Goal: Information Seeking & Learning: Check status

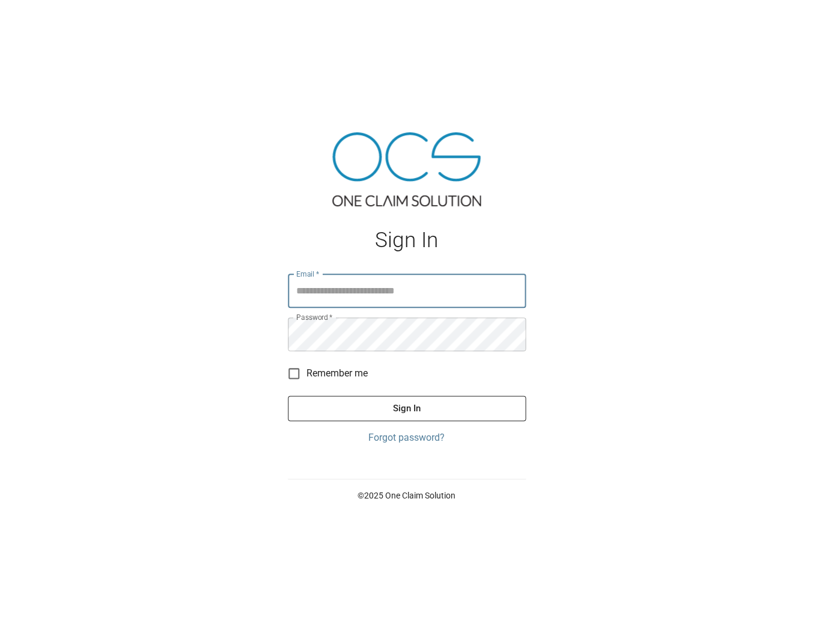
type input "**********"
click at [406, 406] on button "Sign In" at bounding box center [407, 407] width 238 height 25
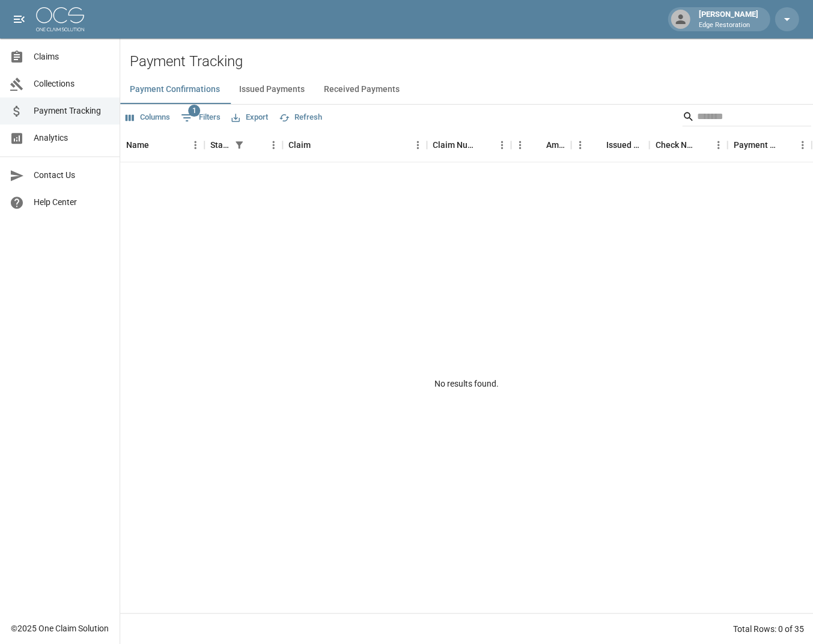
click at [46, 60] on span "Claims" at bounding box center [72, 56] width 76 height 13
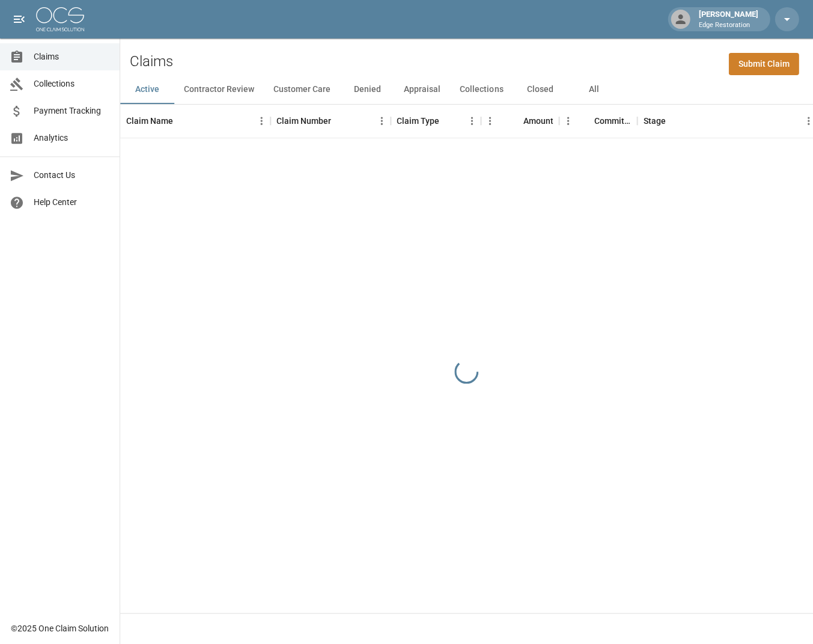
click at [53, 107] on span "Payment Tracking" at bounding box center [72, 111] width 76 height 13
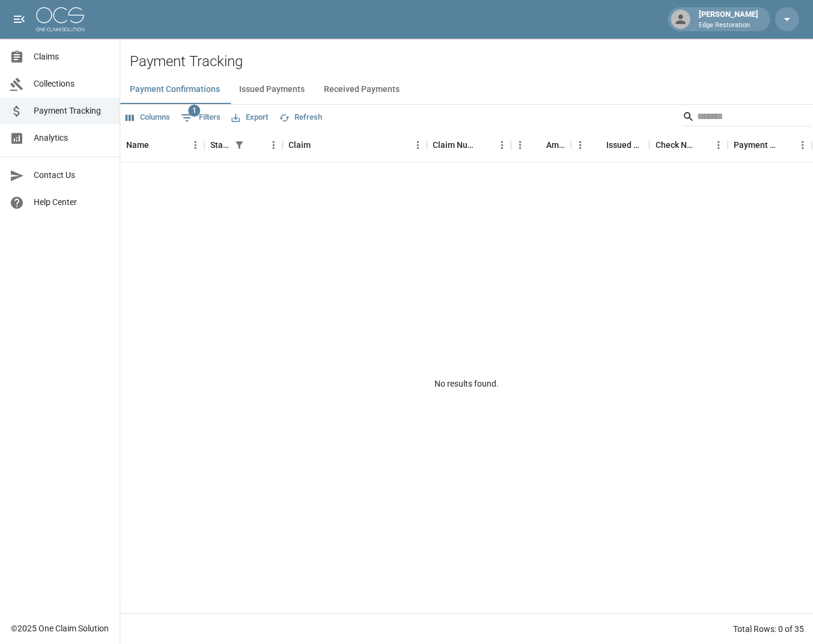
click at [282, 90] on button "Issued Payments" at bounding box center [272, 89] width 85 height 29
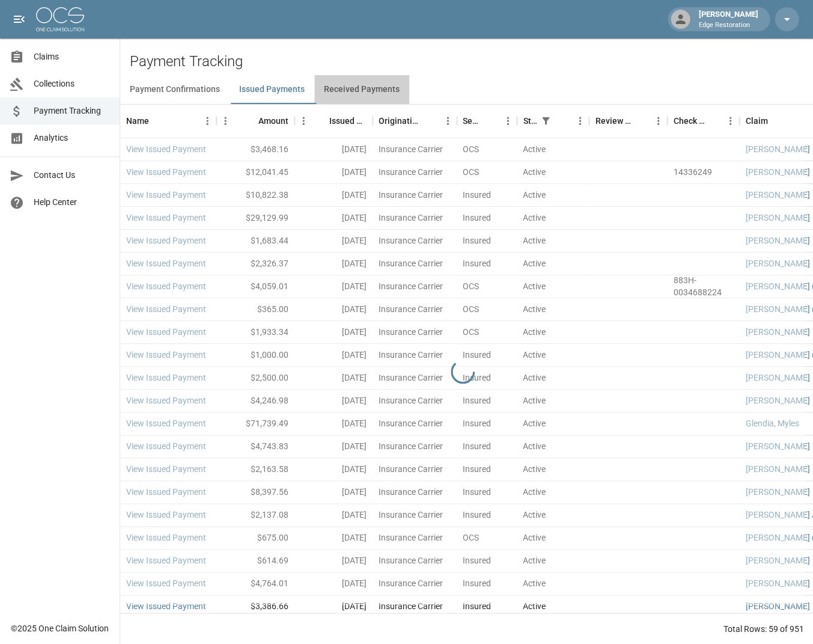
click at [388, 94] on button "Received Payments" at bounding box center [361, 89] width 95 height 29
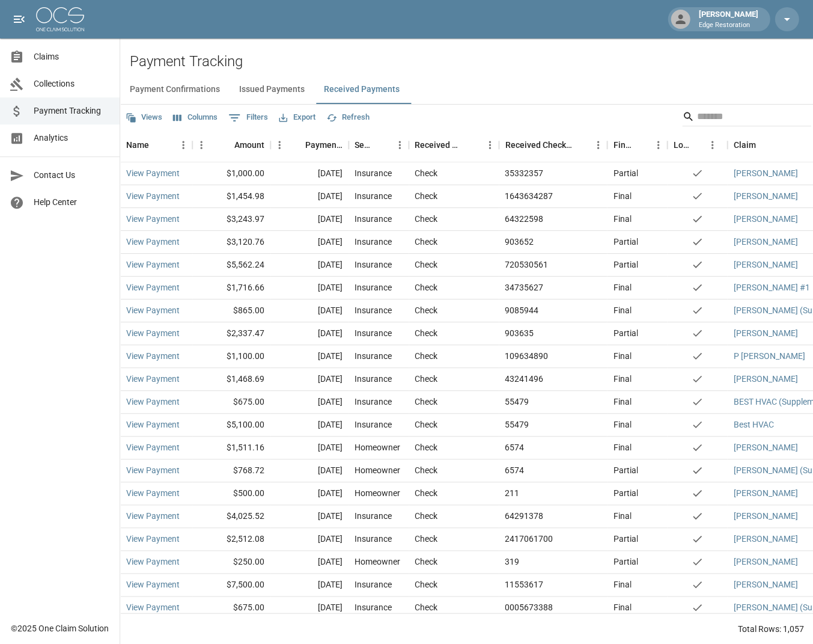
click at [158, 88] on button "Payment Confirmations" at bounding box center [174, 89] width 109 height 29
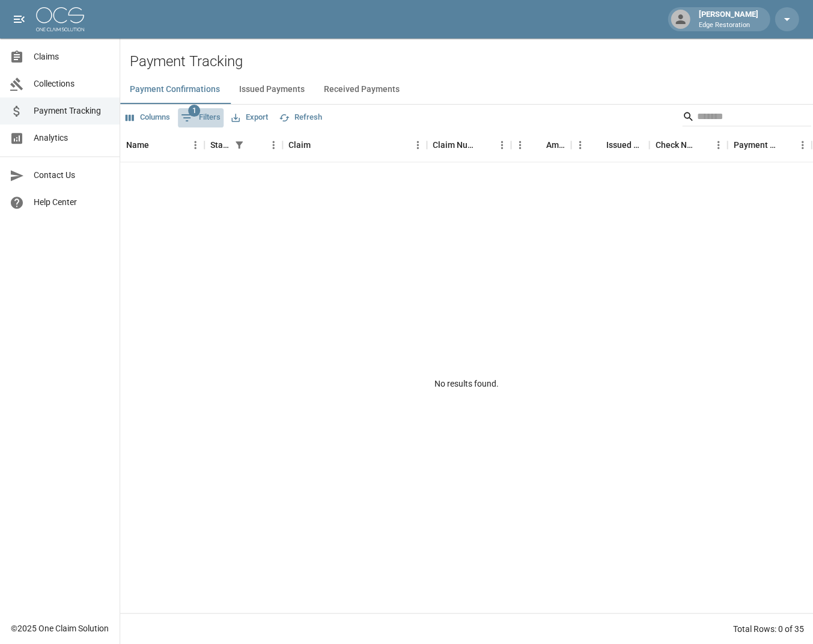
click at [217, 116] on button "1 Filters" at bounding box center [201, 117] width 46 height 19
select select "******"
select select "**********"
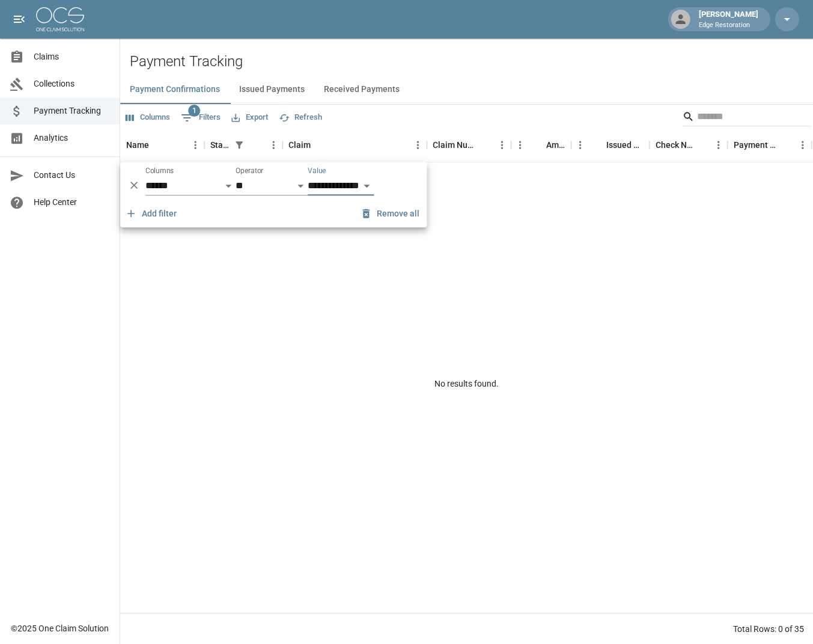
click at [367, 221] on button "Remove all" at bounding box center [391, 214] width 67 height 22
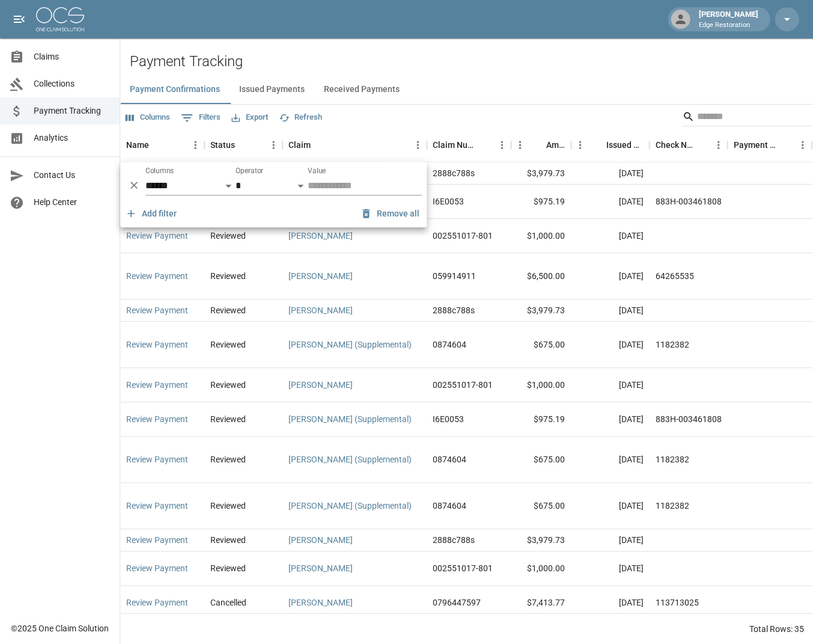
click at [450, 92] on div "Payment Confirmations Issued Payments Received Payments" at bounding box center [466, 89] width 693 height 29
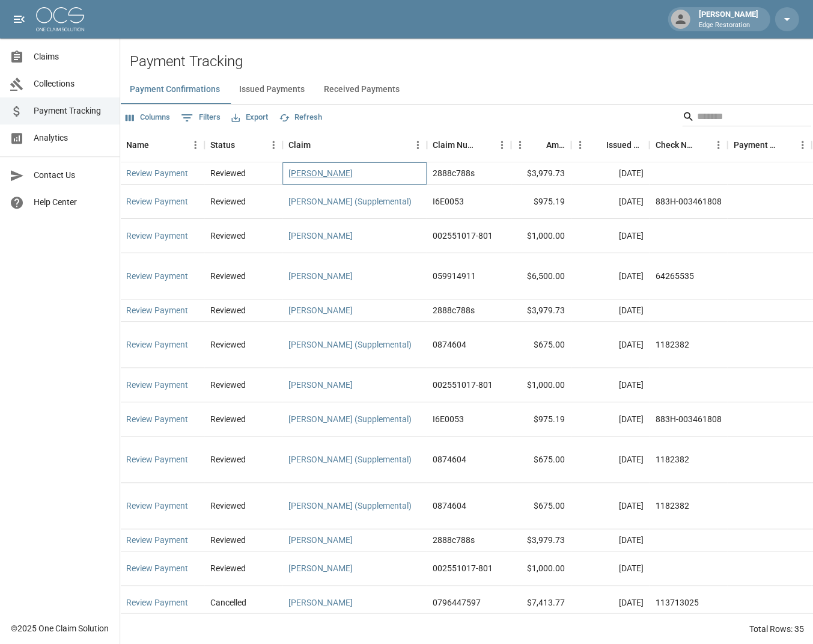
click at [304, 172] on link "[PERSON_NAME]" at bounding box center [320, 173] width 64 height 12
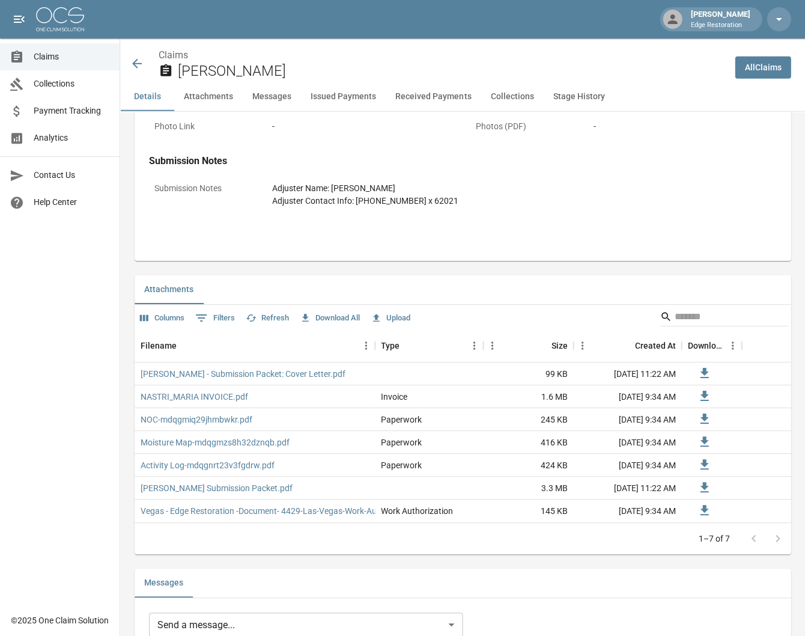
scroll to position [842, 0]
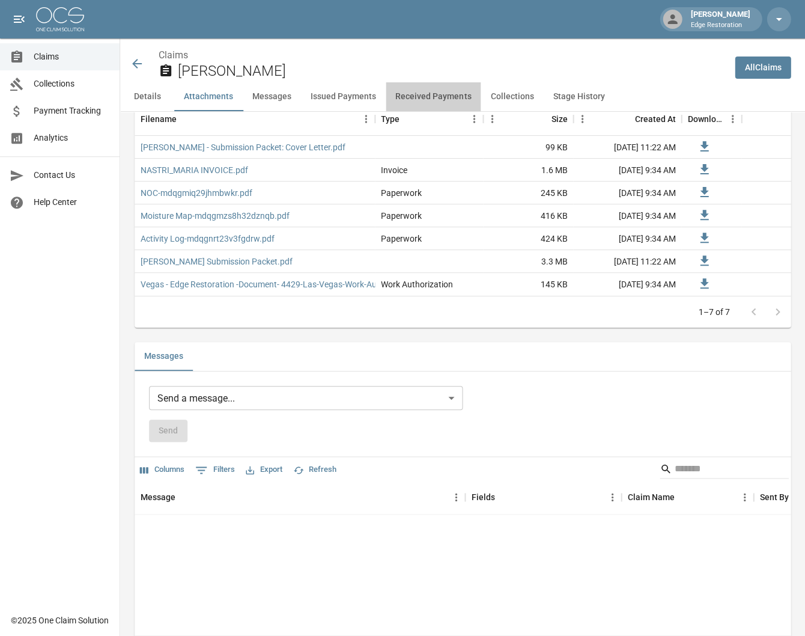
click at [448, 100] on button "Received Payments" at bounding box center [433, 96] width 95 height 29
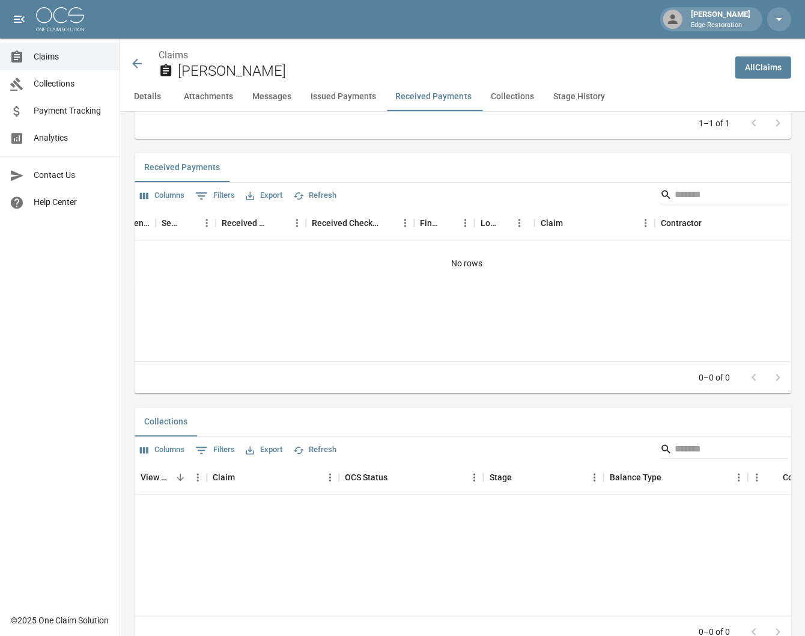
scroll to position [0, 0]
click at [57, 129] on link "Analytics" at bounding box center [60, 137] width 120 height 27
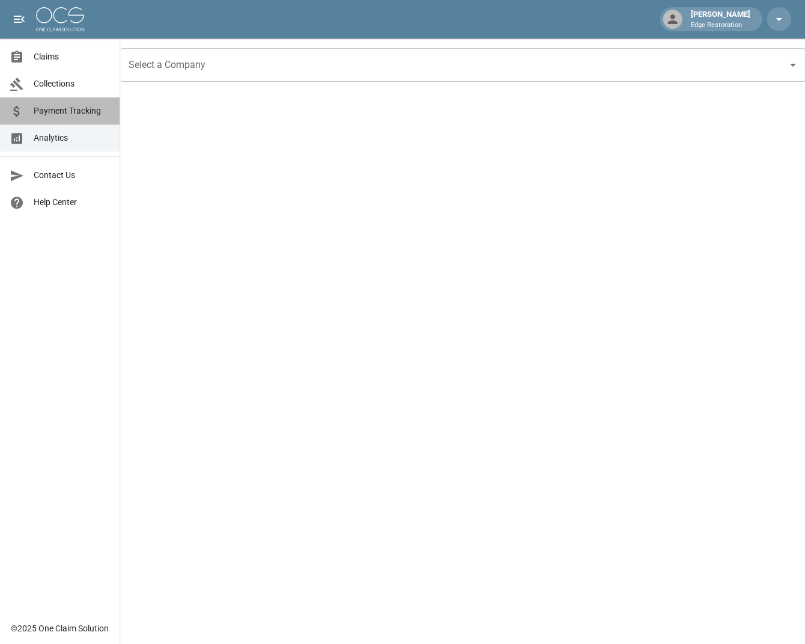
click at [64, 116] on span "Payment Tracking" at bounding box center [72, 111] width 76 height 13
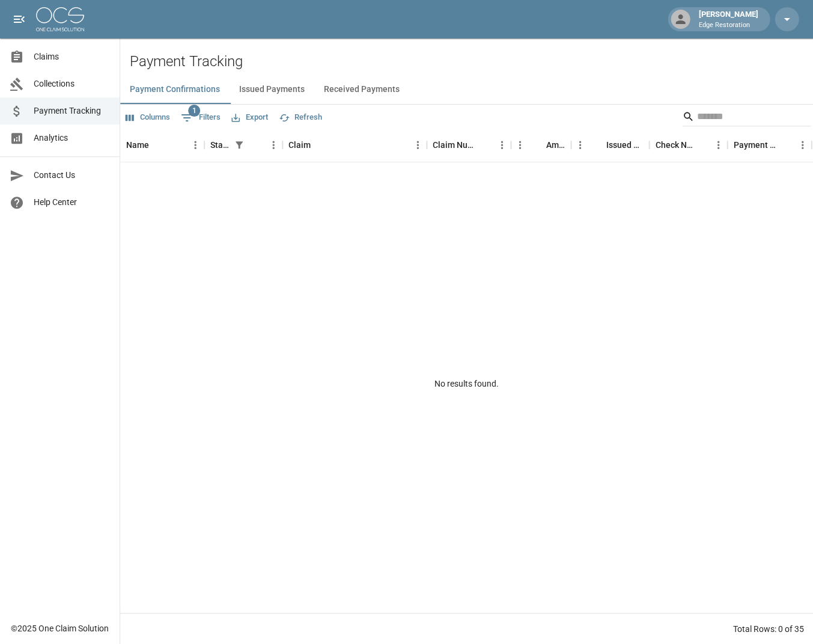
click at [58, 139] on span "Analytics" at bounding box center [72, 138] width 76 height 13
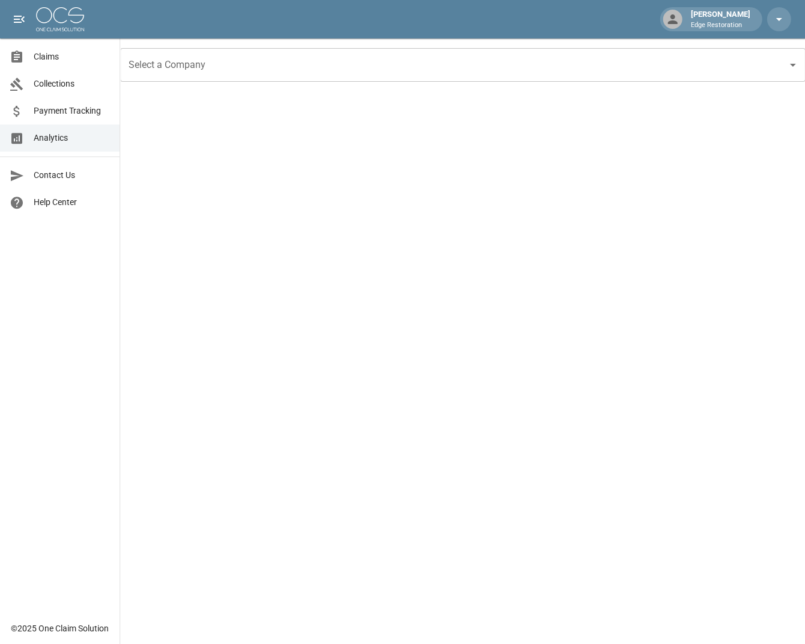
click at [206, 76] on input "Select a Company" at bounding box center [454, 64] width 656 height 23
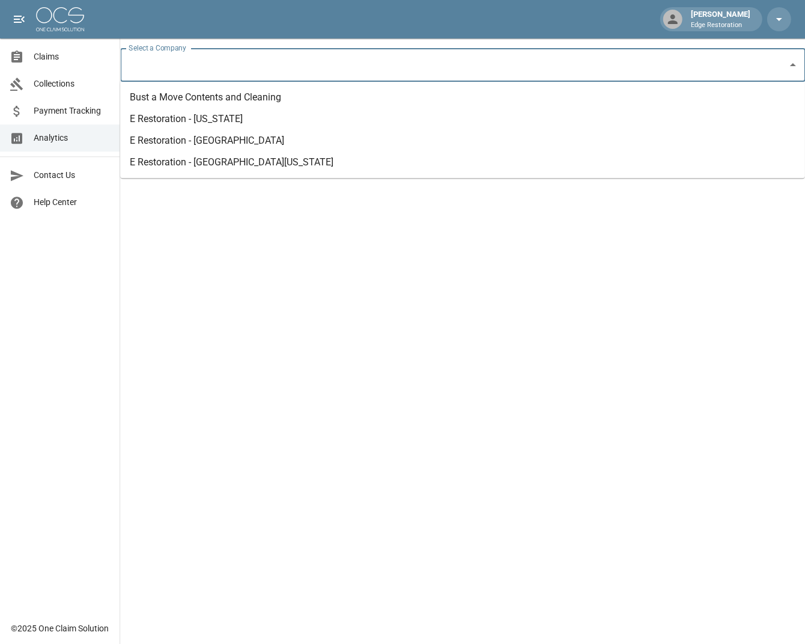
click at [196, 97] on li "Bust a Move Contents and Cleaning" at bounding box center [462, 98] width 685 height 22
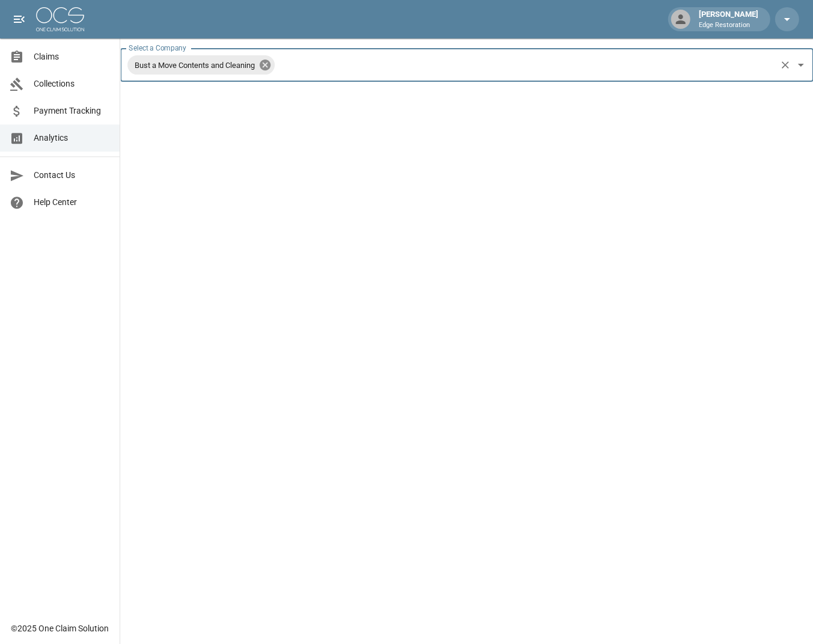
click at [269, 65] on icon at bounding box center [265, 64] width 11 height 11
click at [268, 66] on input "Select a Company" at bounding box center [458, 64] width 664 height 23
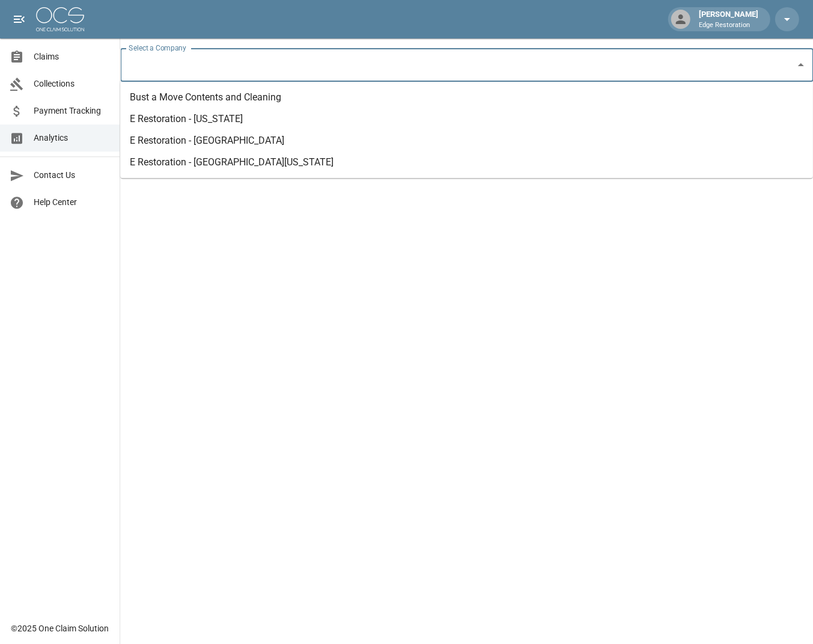
click at [249, 115] on li "E Restoration - [US_STATE]" at bounding box center [466, 119] width 692 height 22
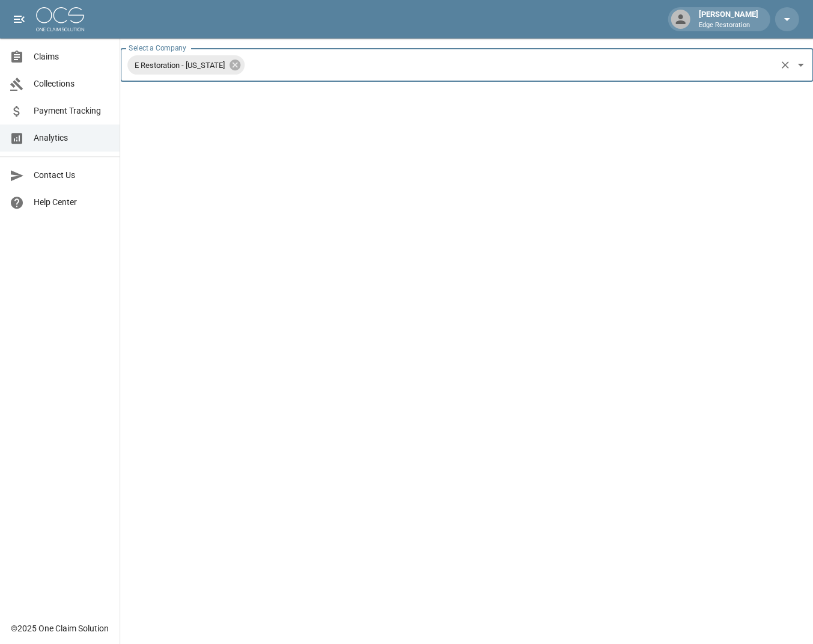
click at [55, 48] on link "Claims" at bounding box center [60, 56] width 120 height 27
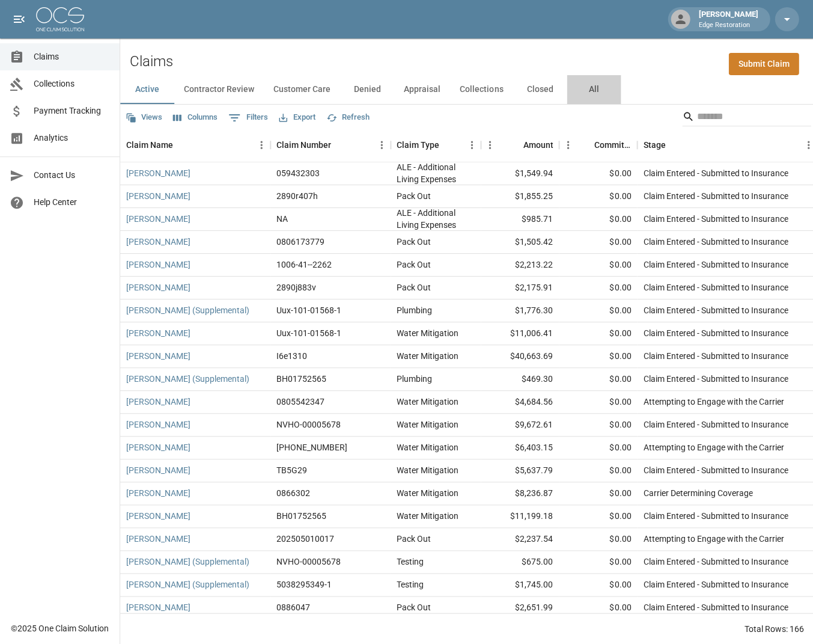
click at [596, 83] on button "All" at bounding box center [594, 89] width 54 height 29
click at [168, 88] on button "Active" at bounding box center [147, 89] width 54 height 29
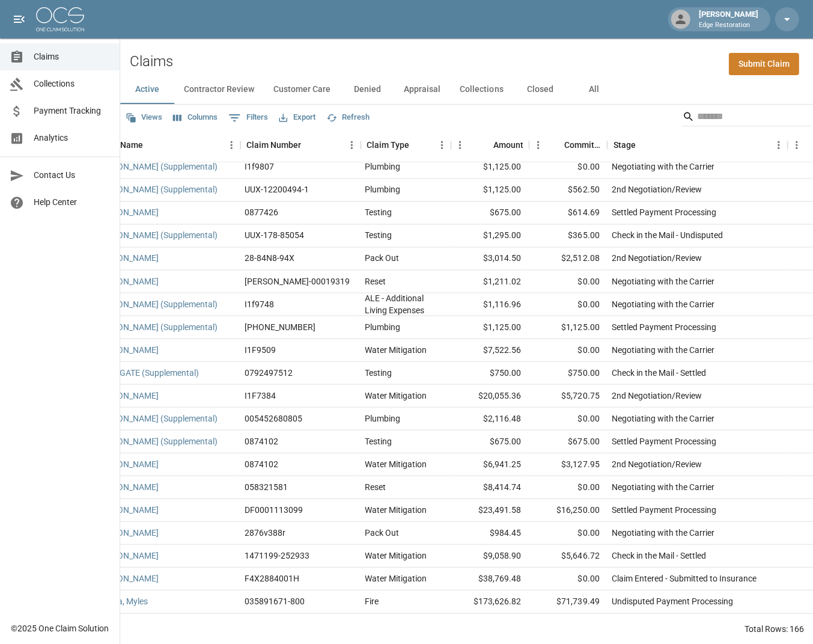
scroll to position [3349, 30]
drag, startPoint x: 535, startPoint y: 381, endPoint x: 536, endPoint y: 400, distance: 18.6
click at [536, 397] on div "$5,720.75" at bounding box center [568, 395] width 78 height 23
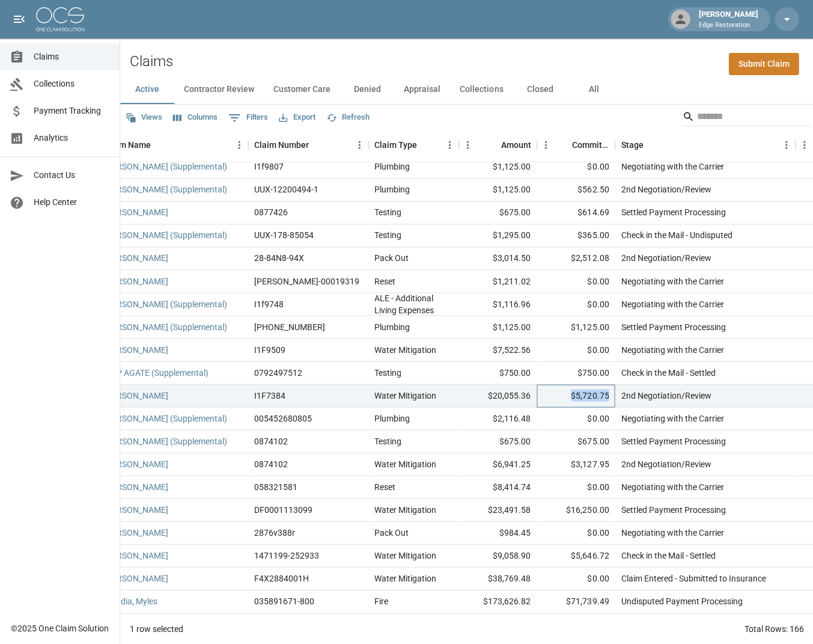
scroll to position [3349, 0]
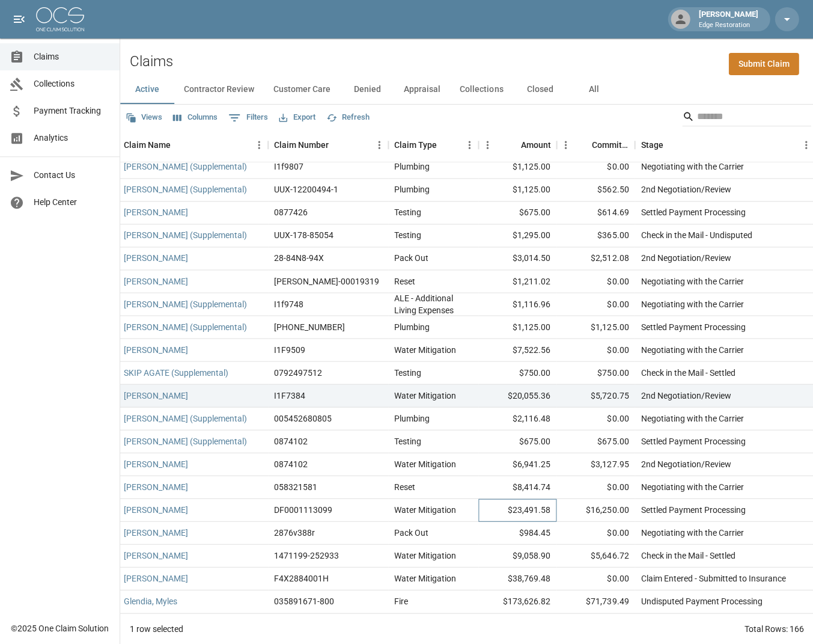
click at [545, 498] on div "$23,491.58" at bounding box center [517, 509] width 78 height 23
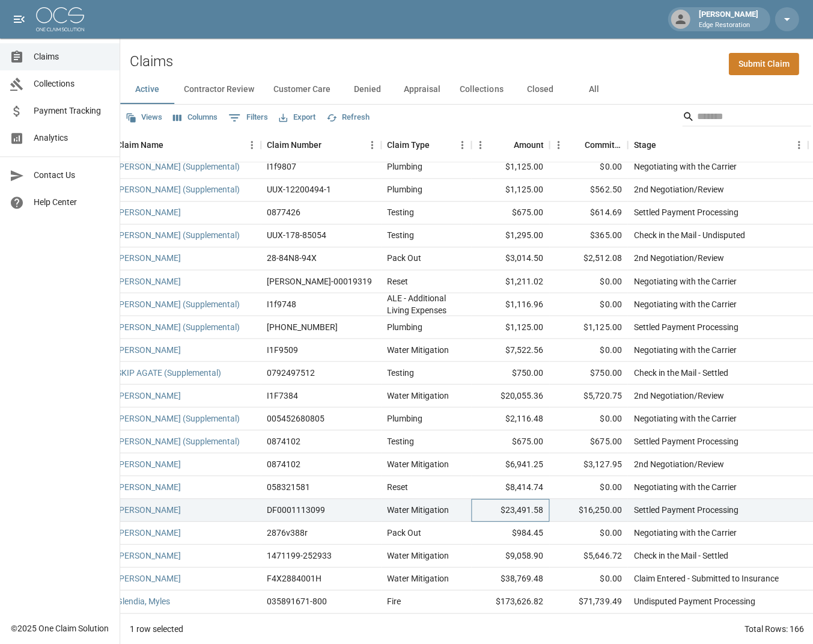
scroll to position [3349, 12]
click at [554, 500] on div "$16,250.00" at bounding box center [586, 509] width 78 height 23
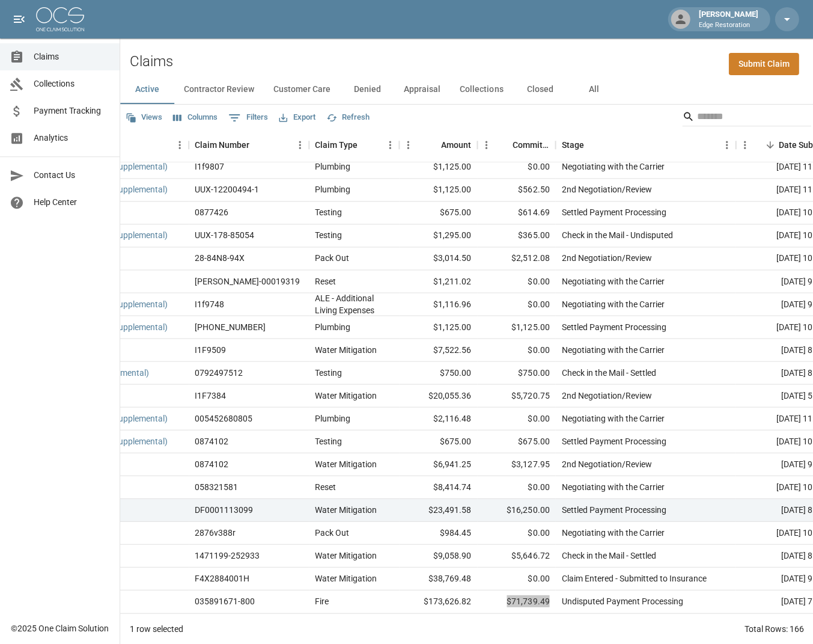
scroll to position [3342, 82]
